Goal: Information Seeking & Learning: Learn about a topic

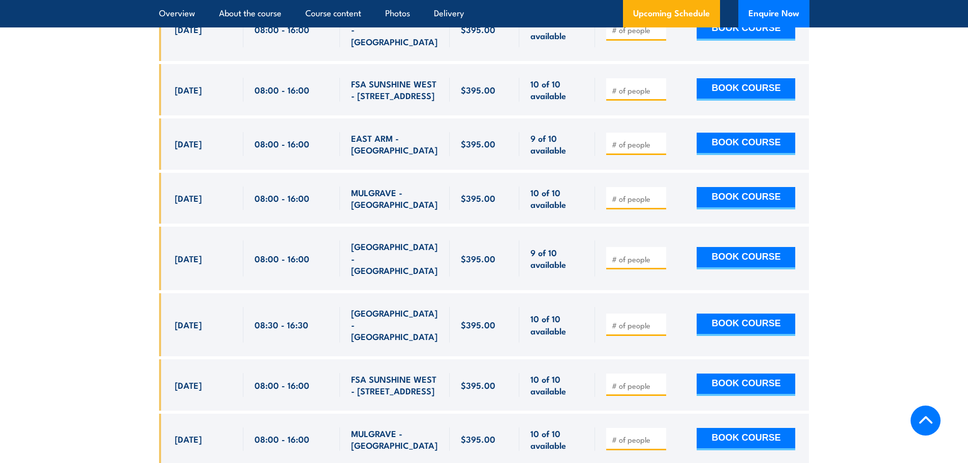
scroll to position [2832, 0]
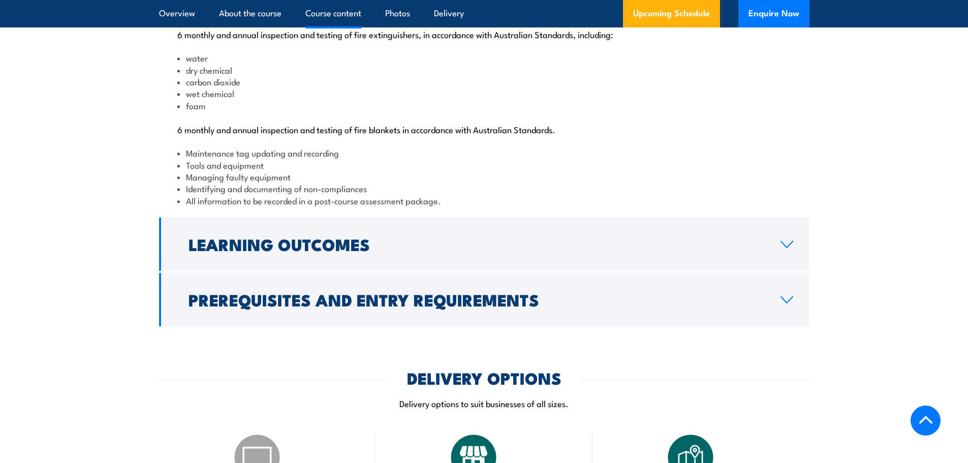
scroll to position [1017, 0]
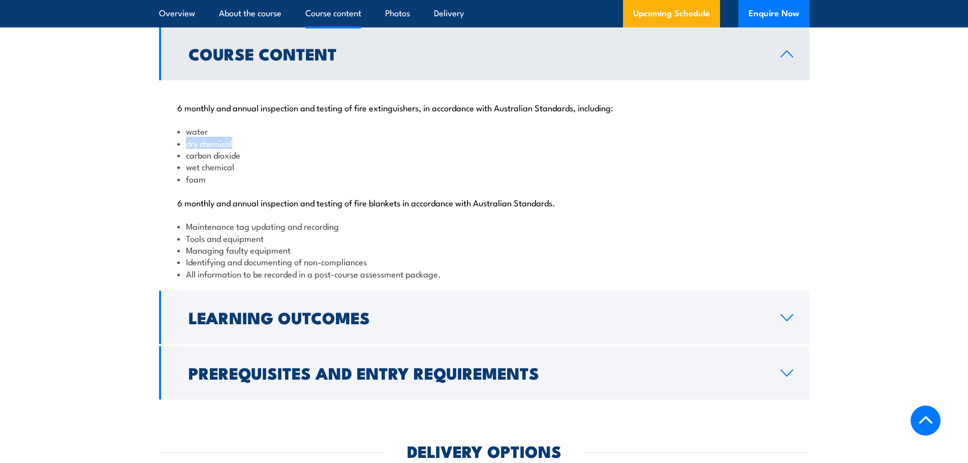
drag, startPoint x: 242, startPoint y: 178, endPoint x: 182, endPoint y: 179, distance: 59.5
click at [182, 149] on li "dry chemical" at bounding box center [484, 143] width 614 height 12
drag, startPoint x: 305, startPoint y: 286, endPoint x: 185, endPoint y: 284, distance: 121.0
click at [185, 256] on li "Managing faulty equipment" at bounding box center [484, 250] width 614 height 12
drag, startPoint x: 381, startPoint y: 295, endPoint x: 186, endPoint y: 301, distance: 195.8
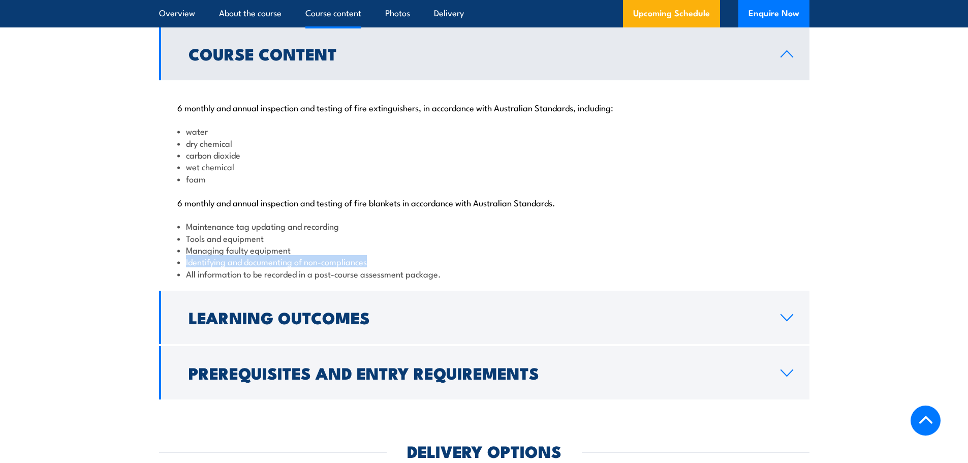
click at [186, 267] on li "Identifying and documenting of non-compliances" at bounding box center [484, 262] width 614 height 12
click at [477, 267] on li "Identifying and documenting of non-compliances" at bounding box center [484, 262] width 614 height 12
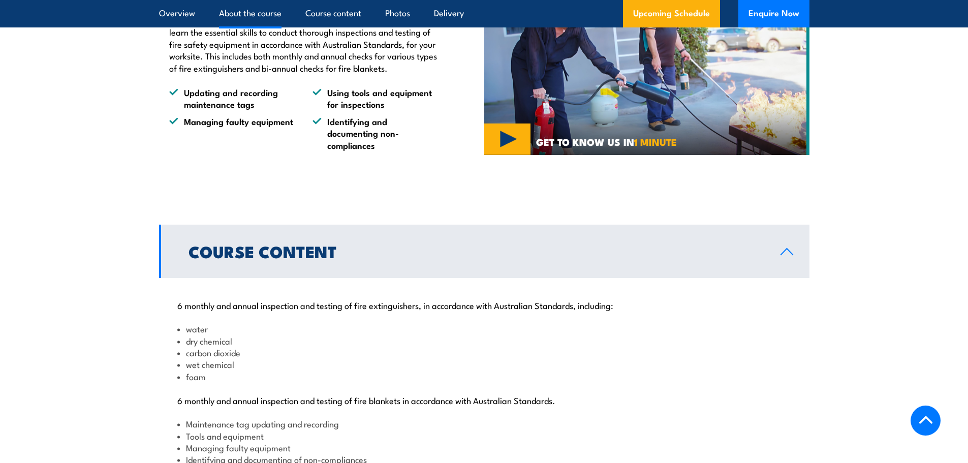
scroll to position [915, 0]
